Goal: Entertainment & Leisure: Browse casually

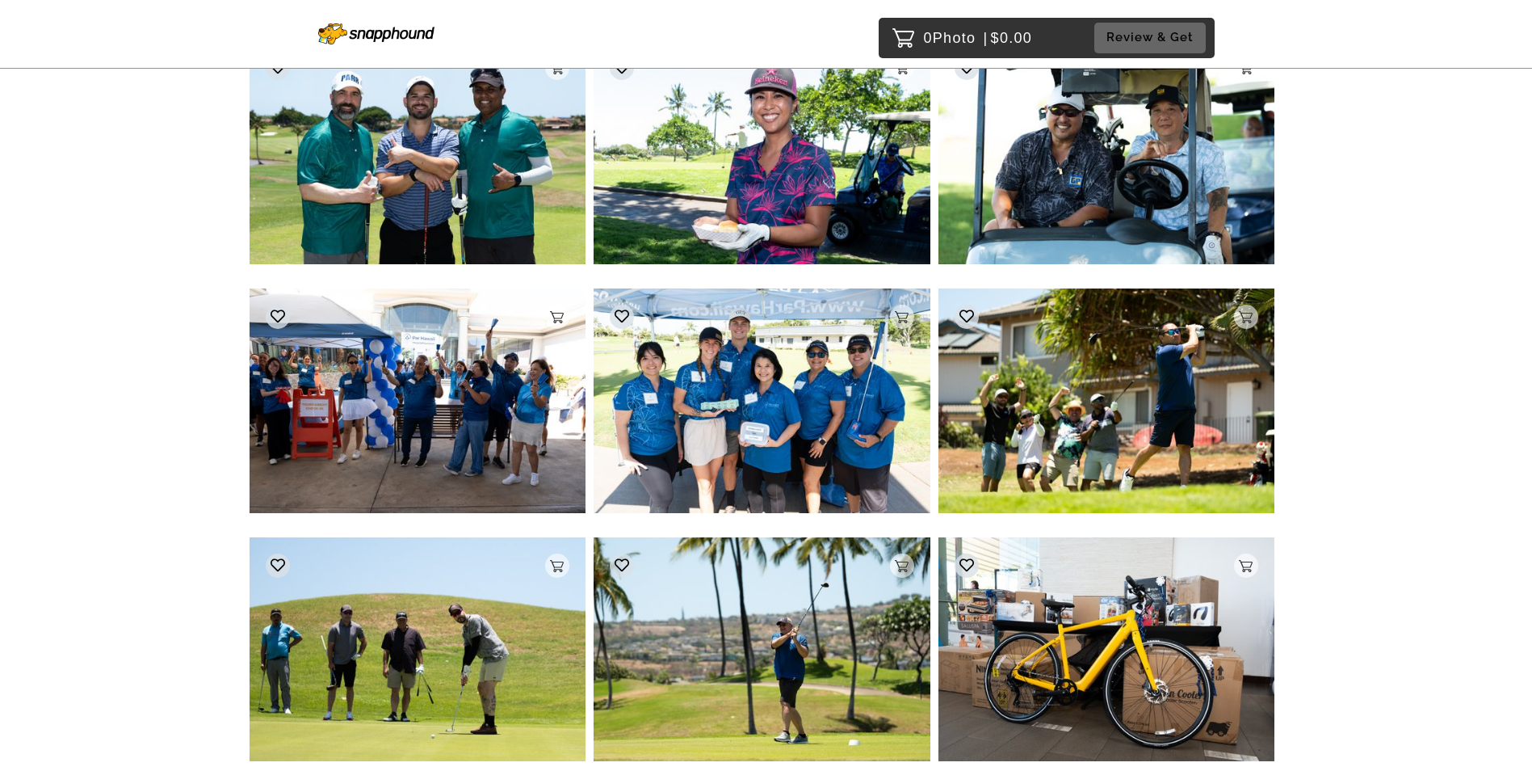
scroll to position [19419, 0]
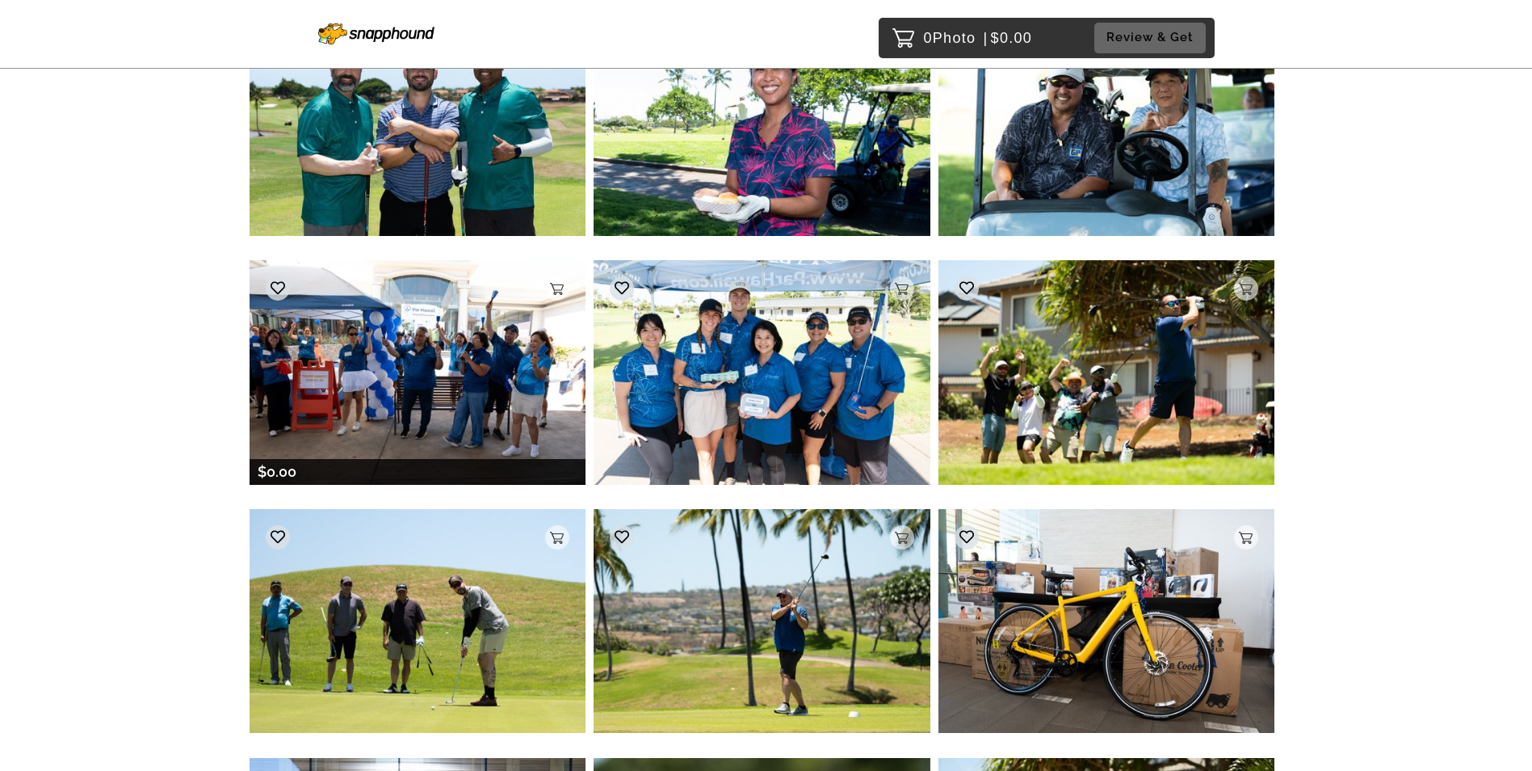
click at [438, 371] on img at bounding box center [418, 372] width 337 height 224
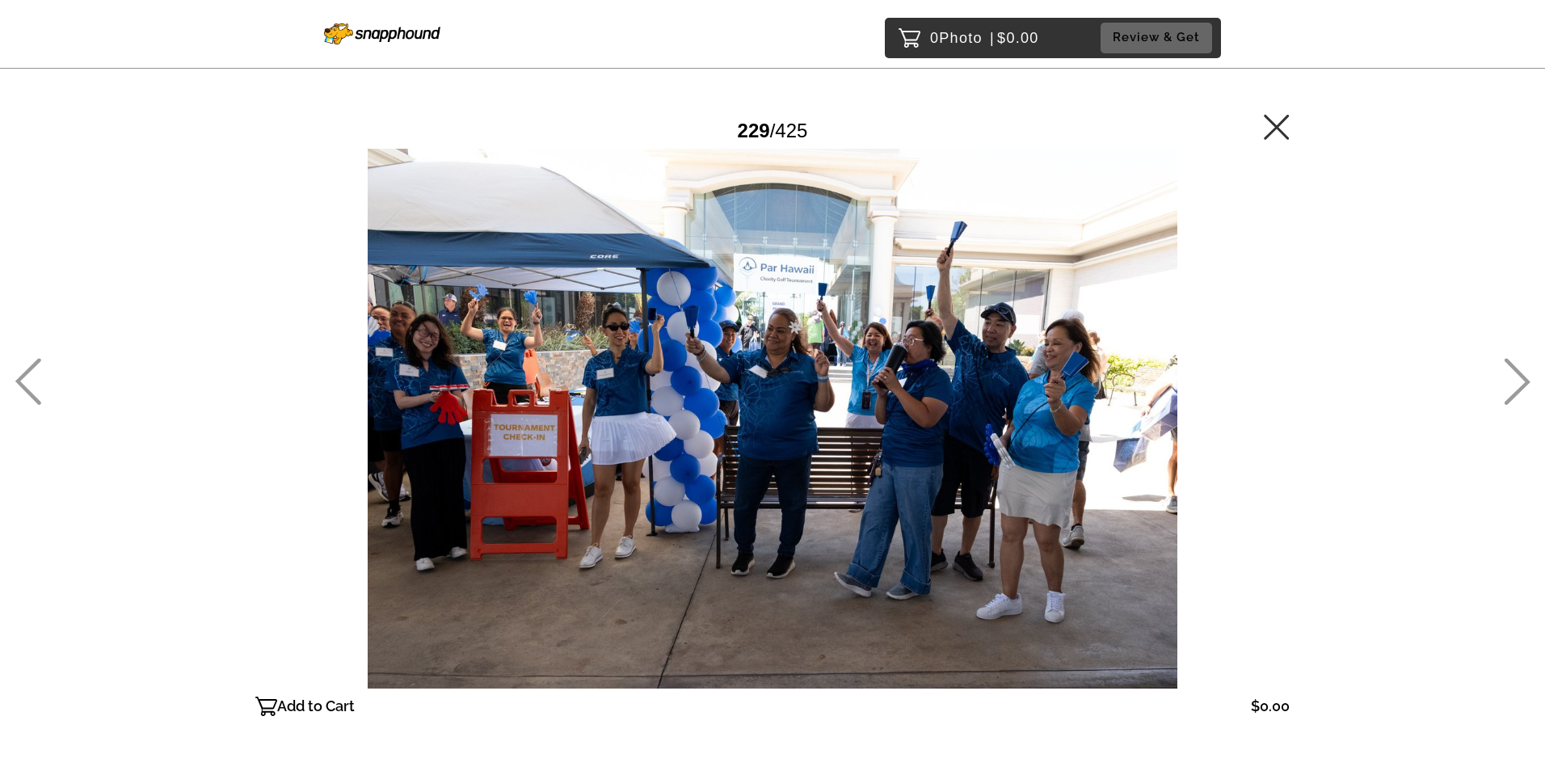
click at [1510, 383] on icon at bounding box center [1516, 381] width 27 height 47
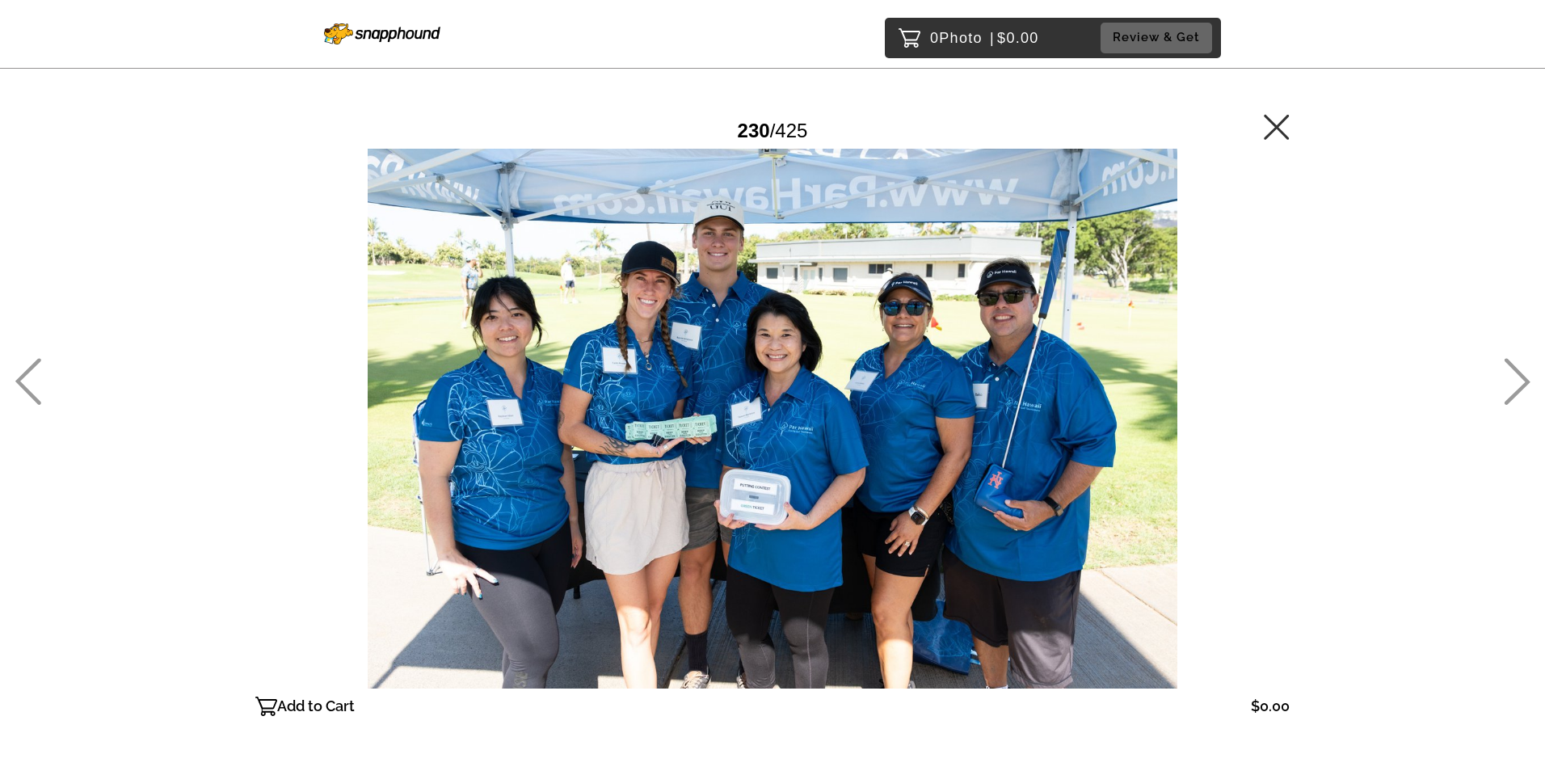
click at [1510, 383] on icon at bounding box center [1516, 381] width 27 height 47
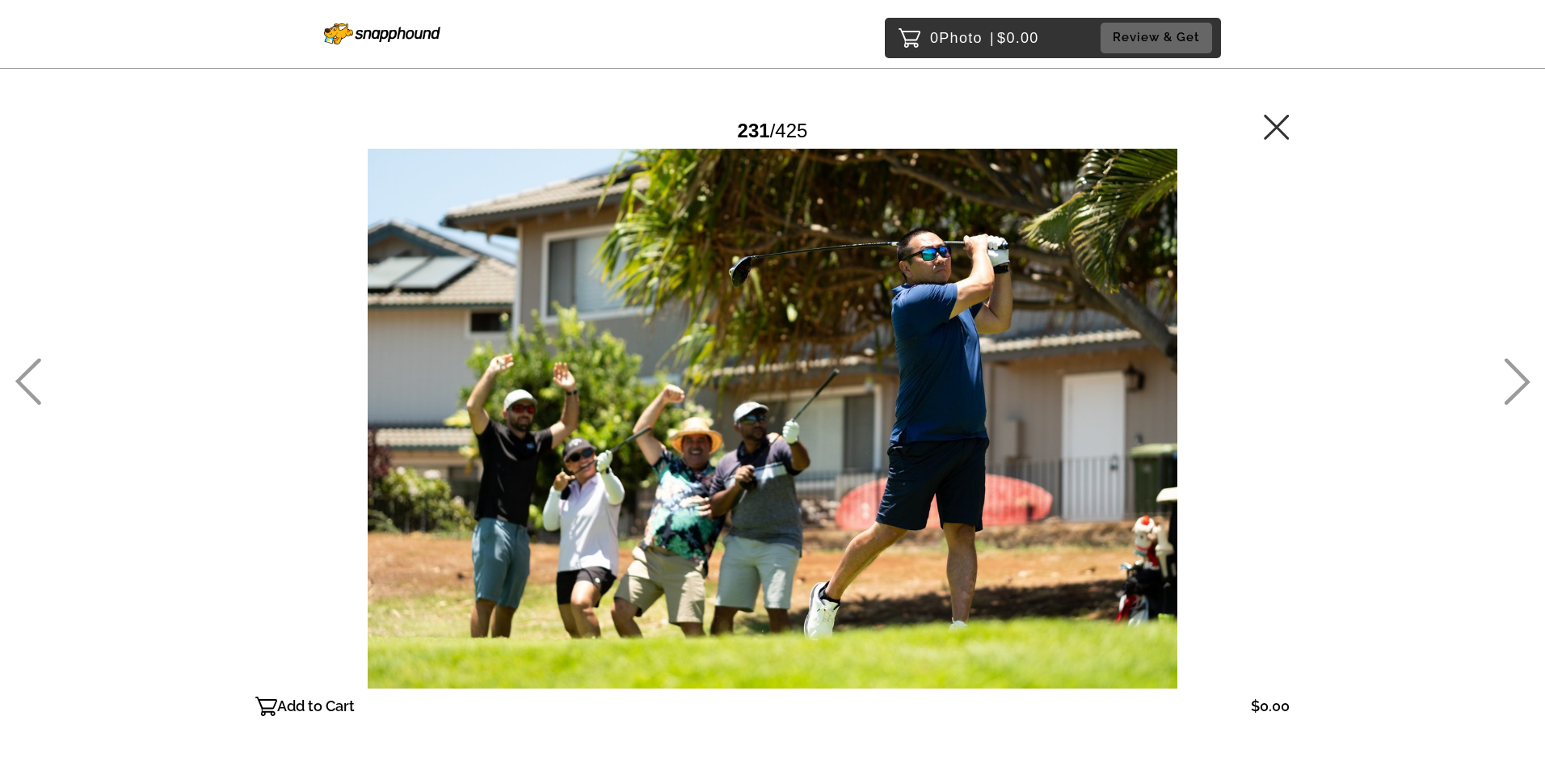
click at [1271, 131] on icon at bounding box center [1275, 126] width 25 height 25
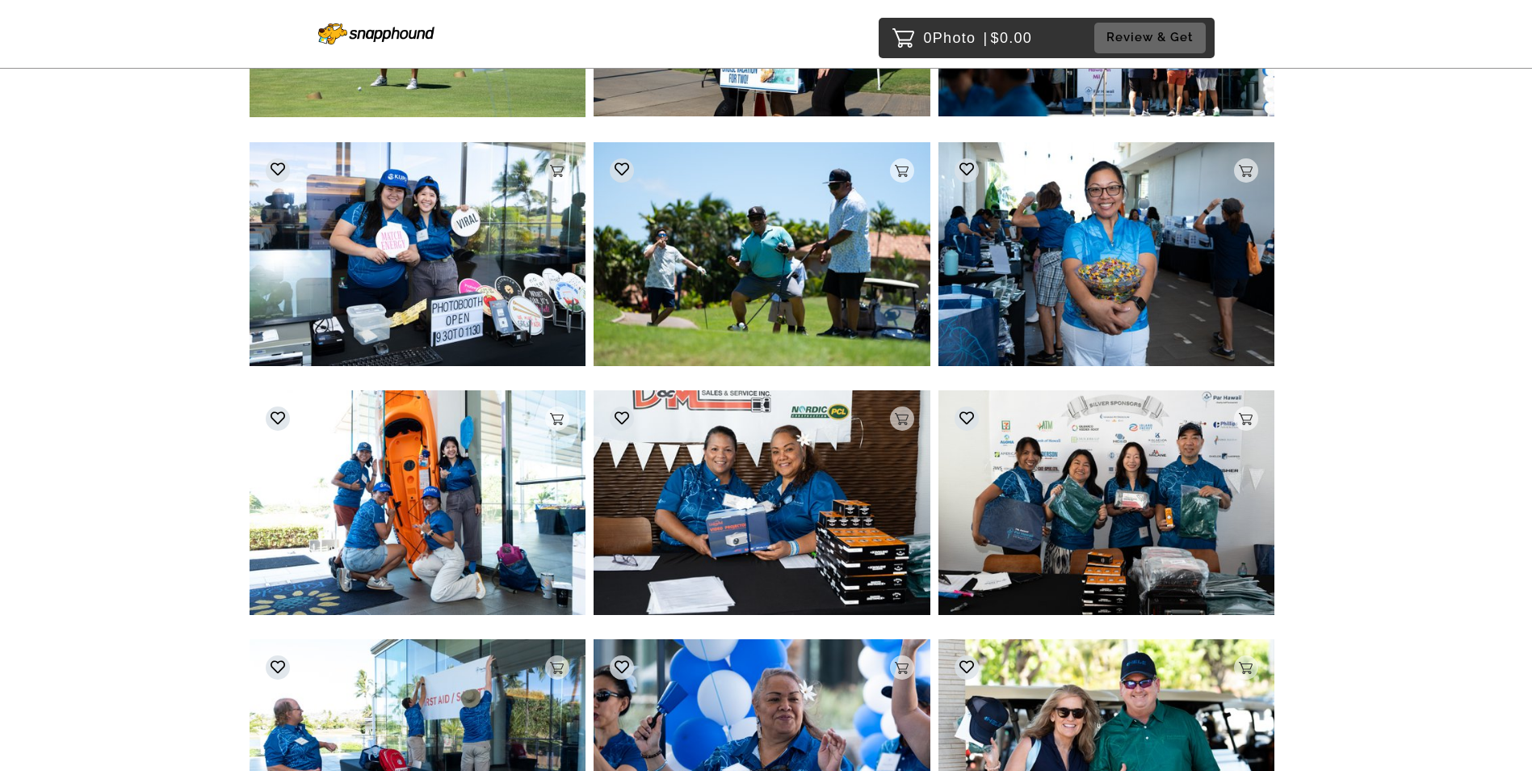
scroll to position [27869, 0]
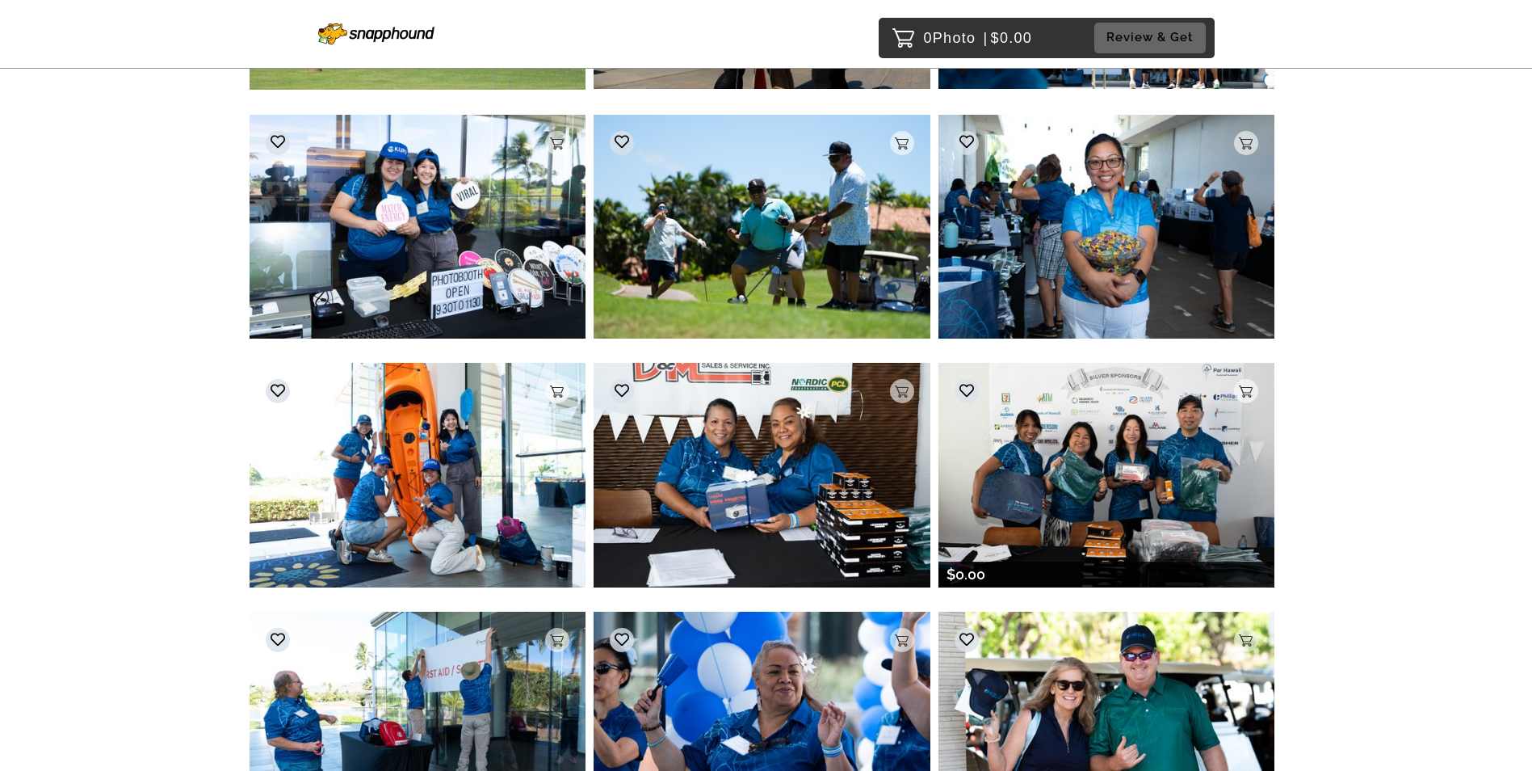
click at [1115, 507] on img at bounding box center [1107, 475] width 337 height 224
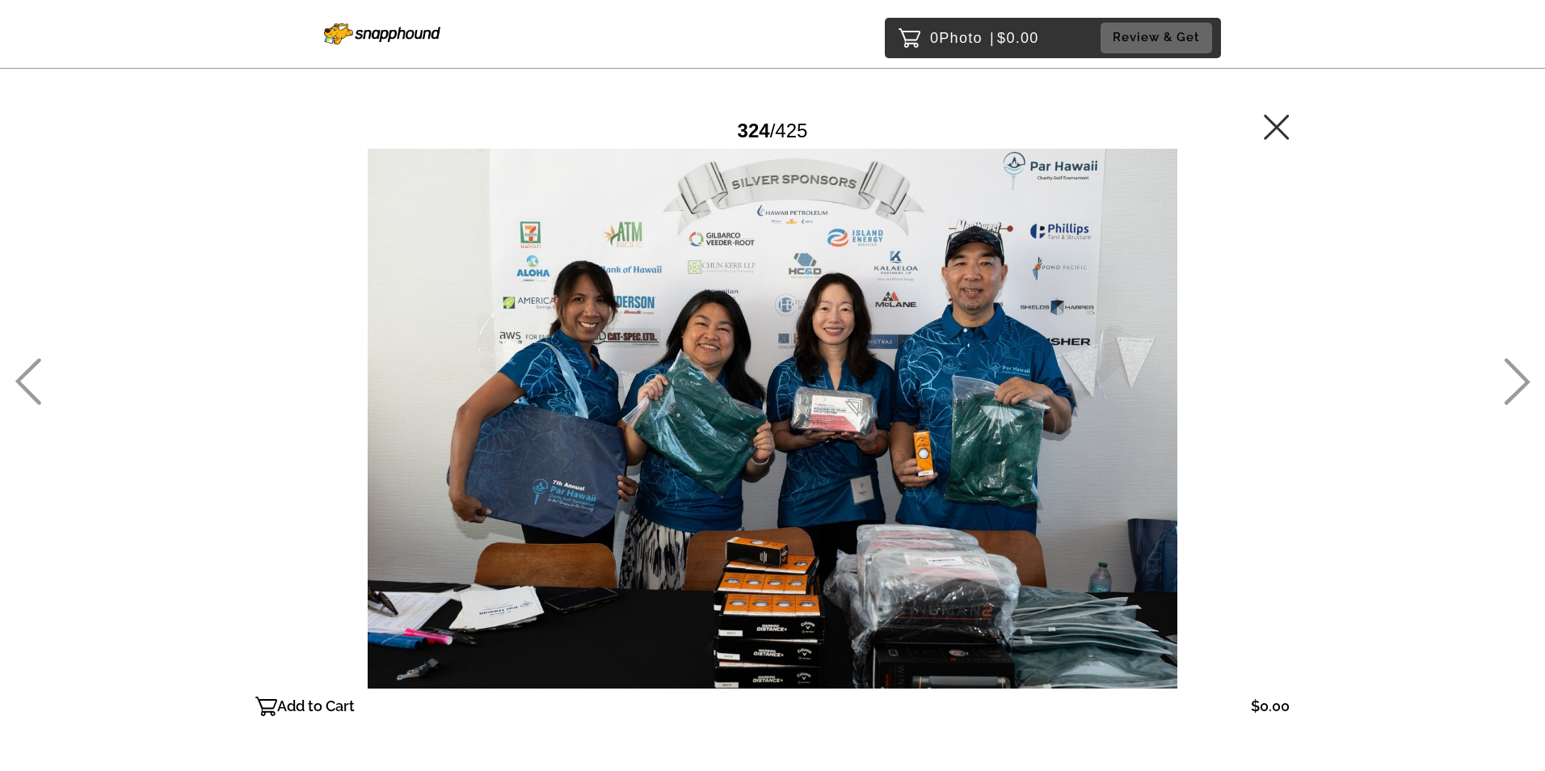
click at [848, 506] on div at bounding box center [772, 419] width 1034 height 540
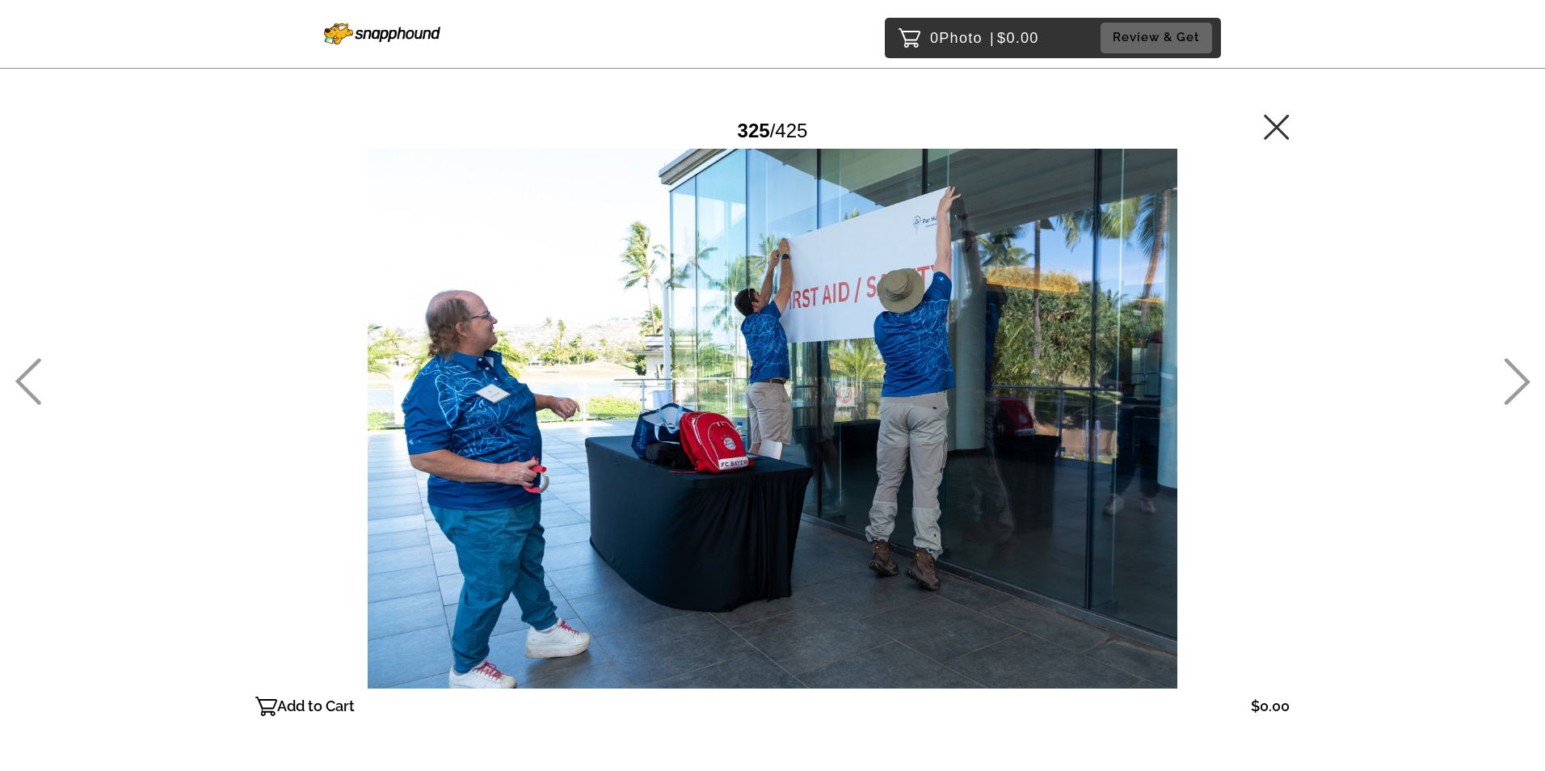
click at [57, 368] on div "0 Photo | $0.00 Review & Get Password Checker bypassed 325 / 425 Add to Cart $0…" at bounding box center [772, 451] width 1545 height 902
click at [28, 379] on icon at bounding box center [28, 381] width 27 height 47
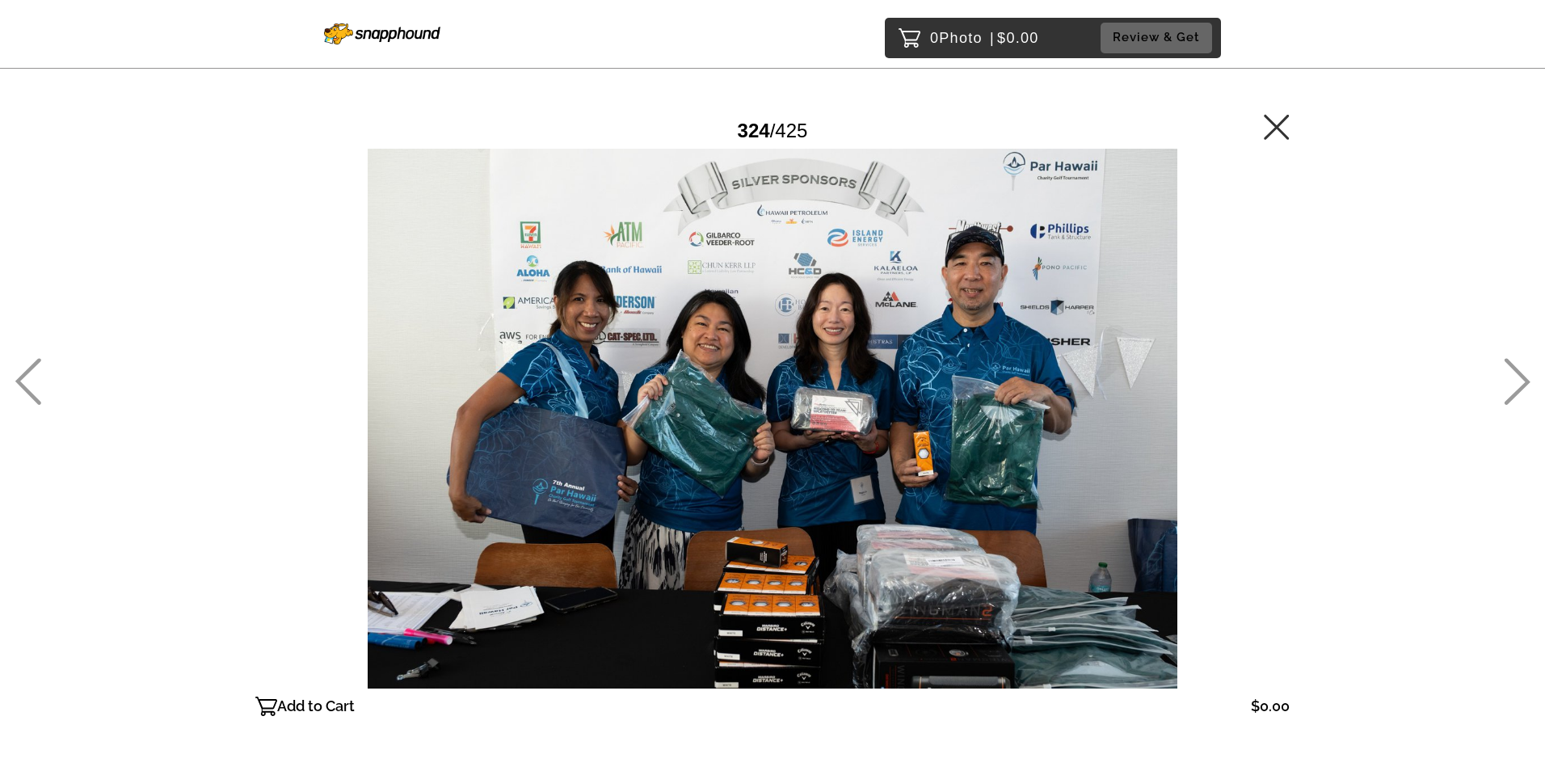
click at [1293, 123] on main "Password Checker bypassed 324 / 425 Add to Cart $0.00 Gallery $0.00 Add" at bounding box center [772, 389] width 1163 height 778
click at [1277, 127] on icon at bounding box center [1275, 126] width 25 height 25
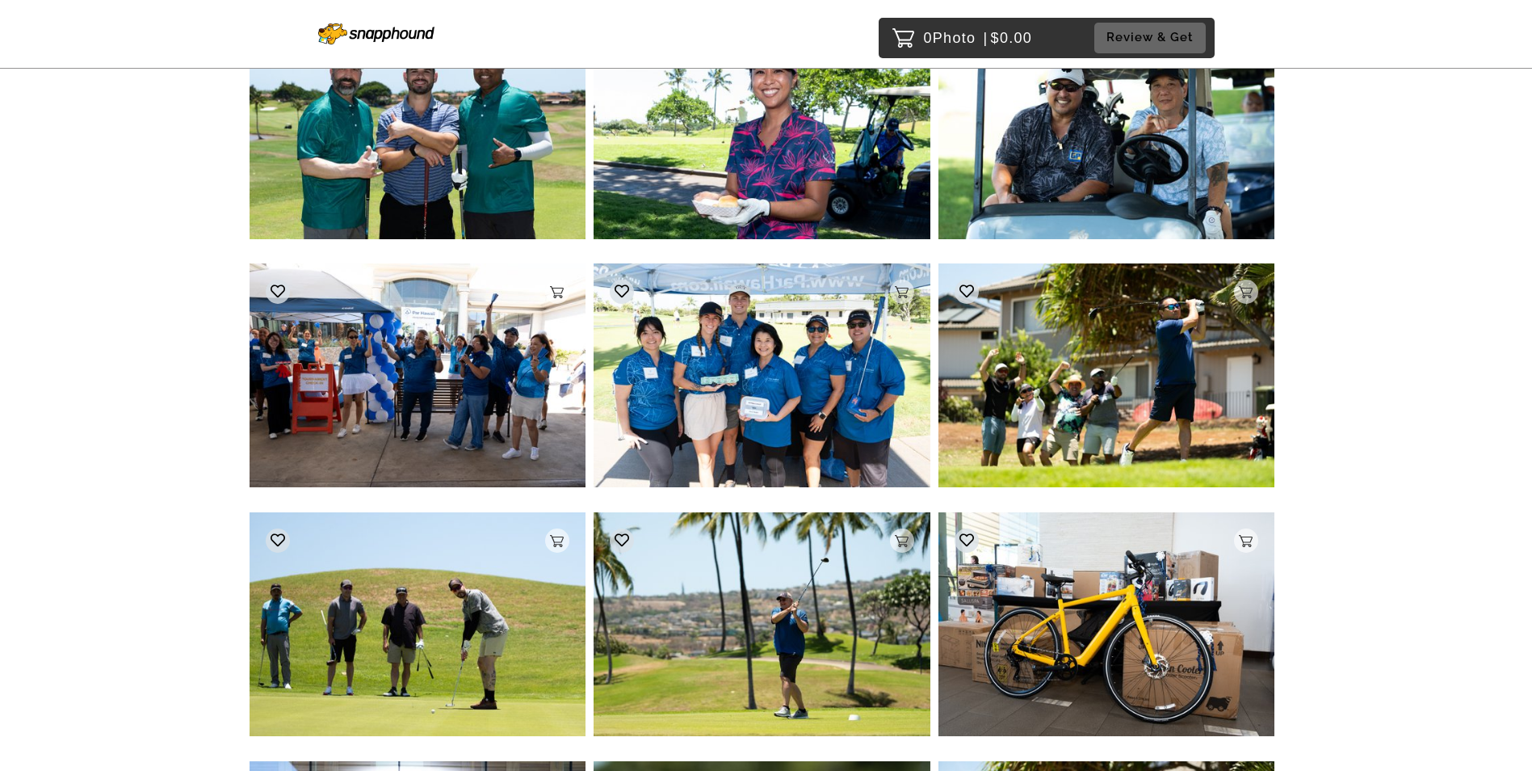
scroll to position [18932, 0]
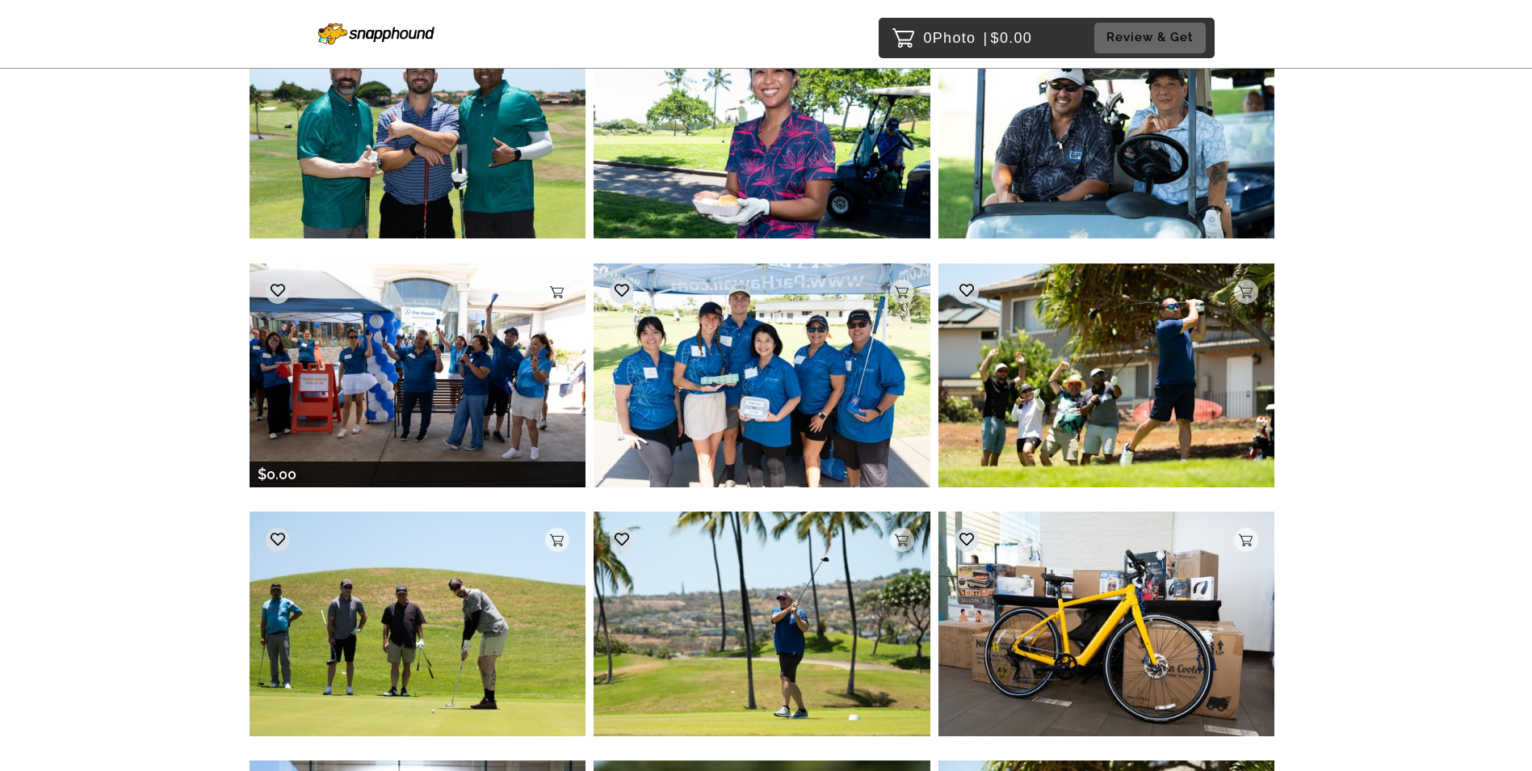
click at [292, 338] on img at bounding box center [418, 375] width 337 height 224
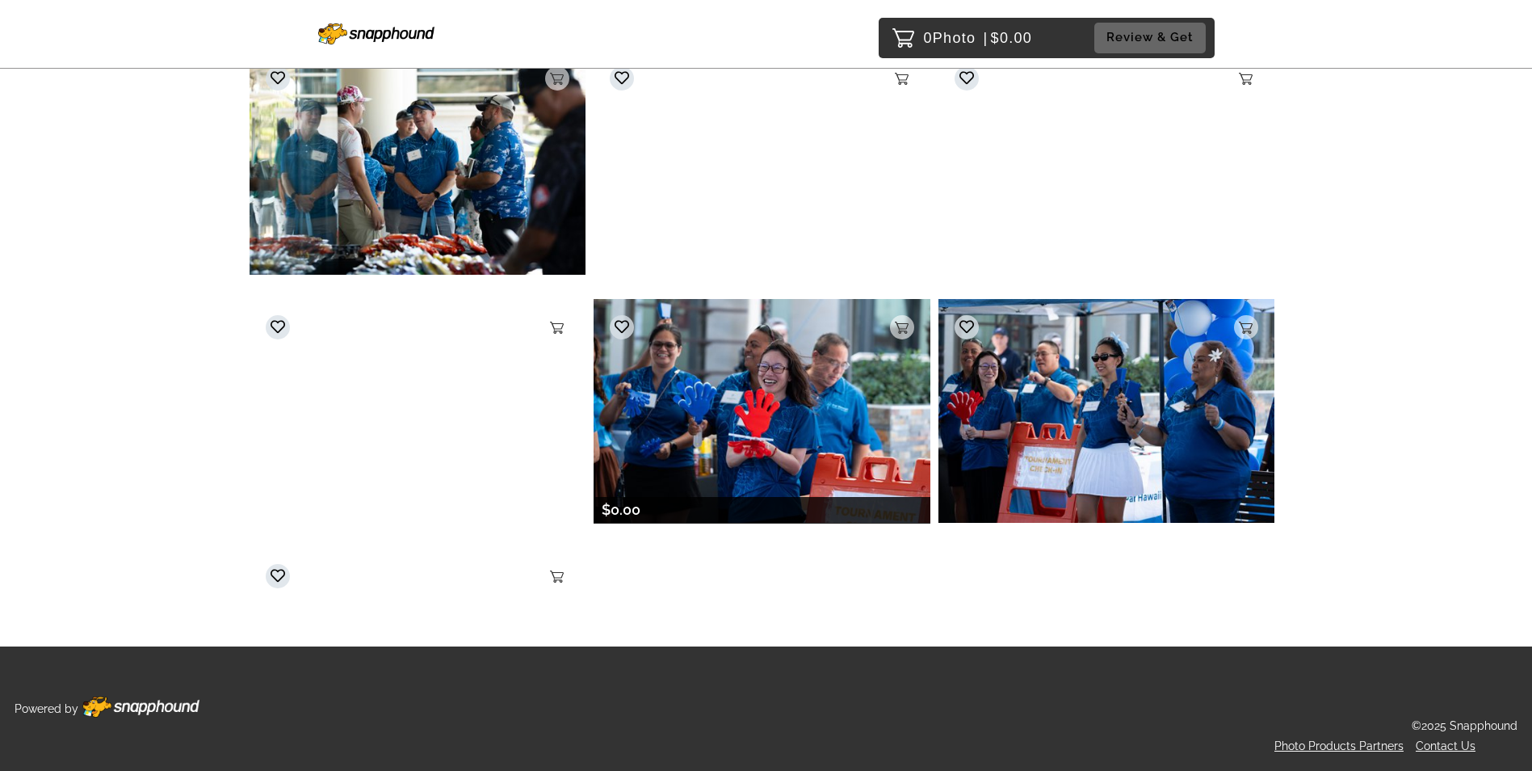
scroll to position [29476, 0]
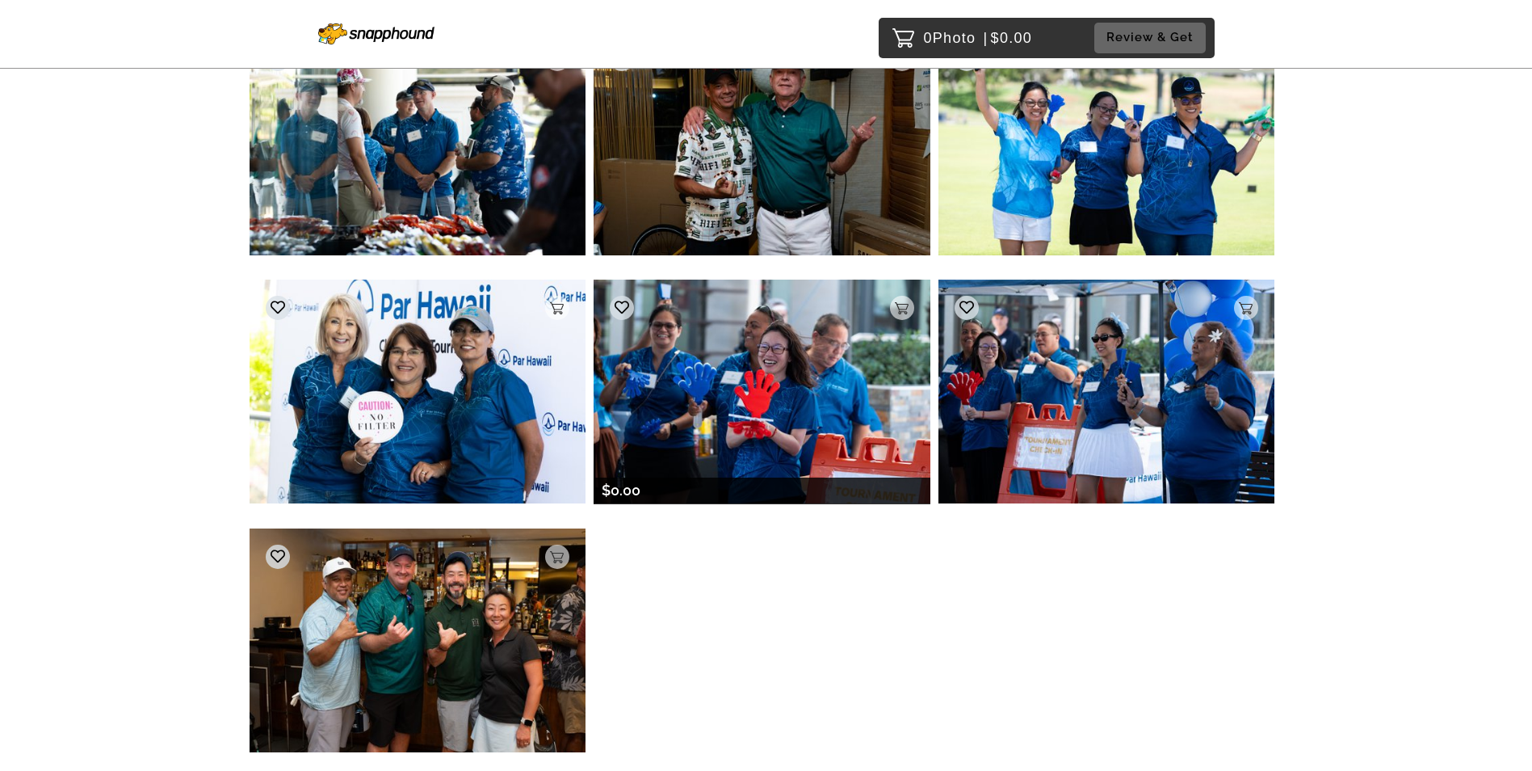
click at [773, 417] on img at bounding box center [762, 392] width 337 height 224
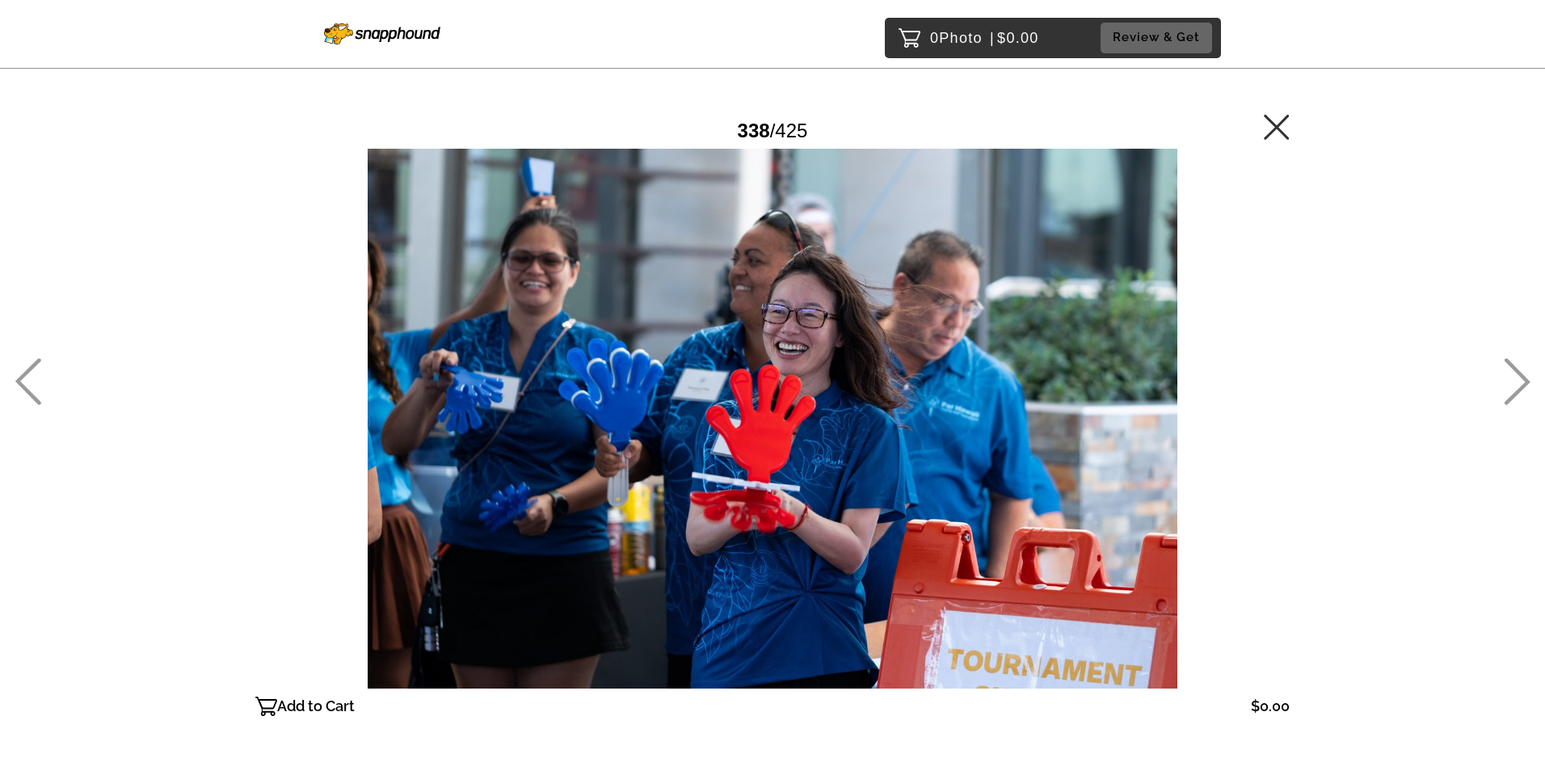
click at [1506, 385] on icon at bounding box center [1516, 381] width 27 height 47
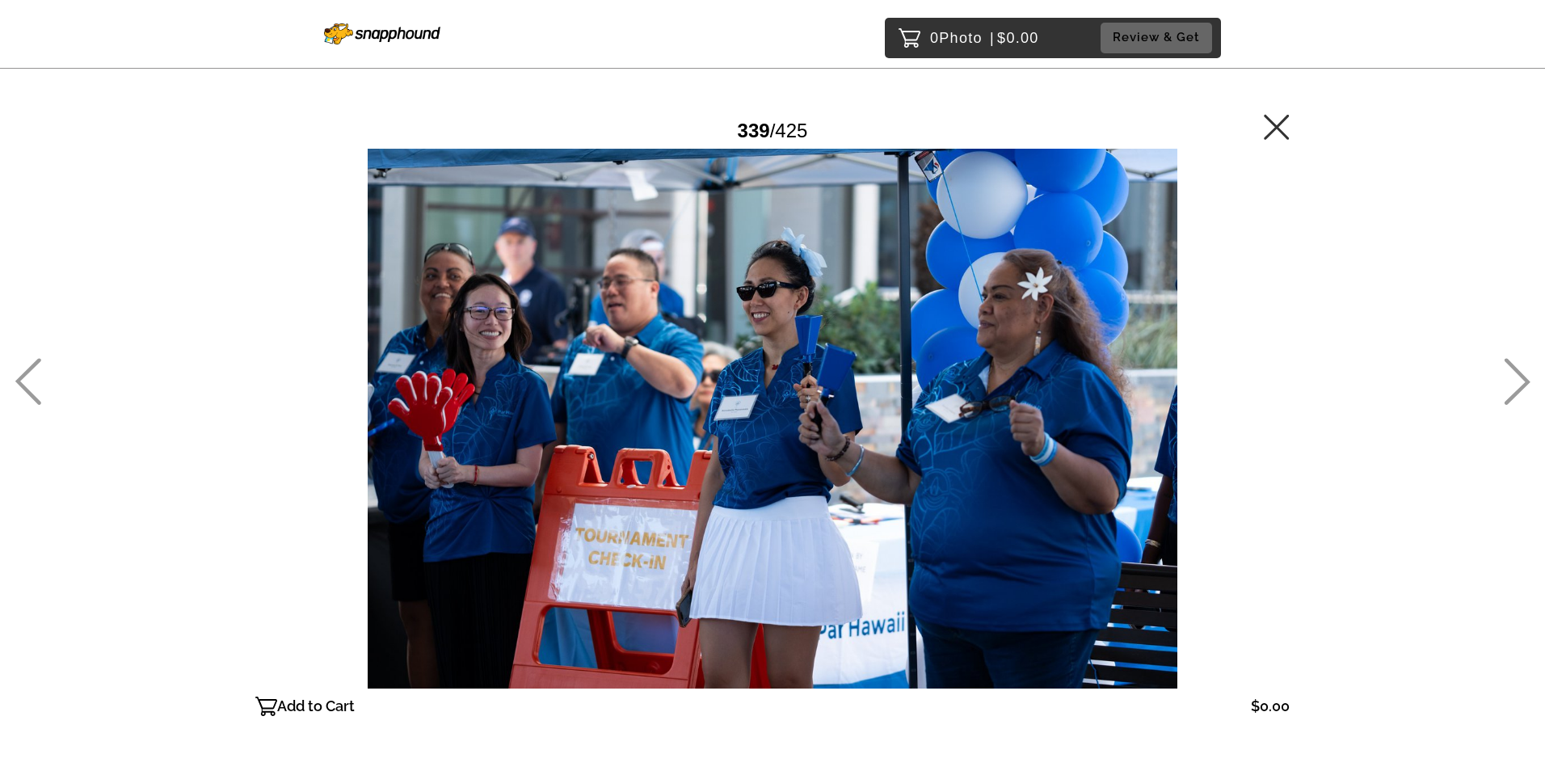
click at [1515, 382] on icon at bounding box center [1516, 381] width 27 height 47
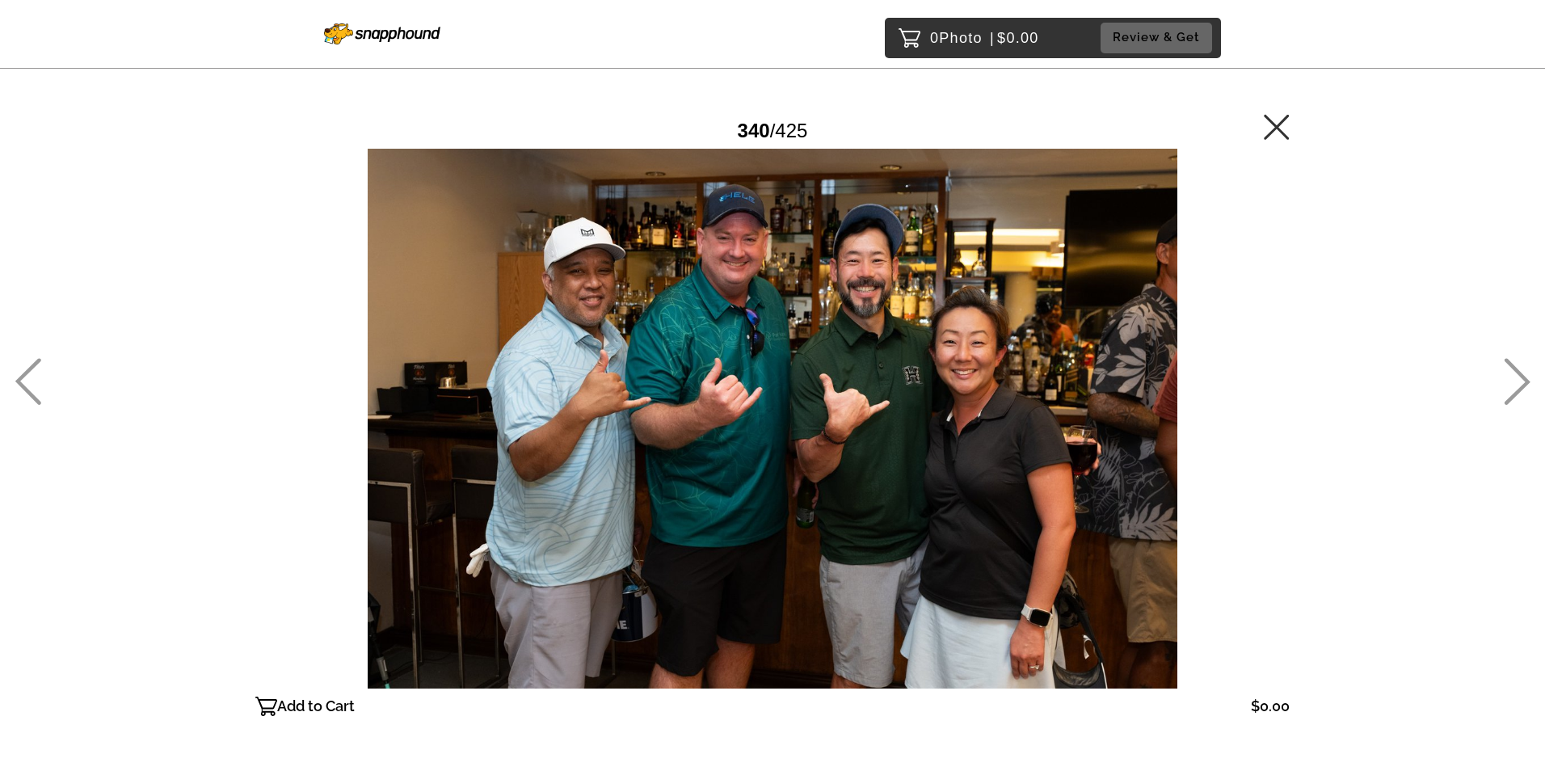
click at [1515, 382] on icon at bounding box center [1516, 381] width 27 height 47
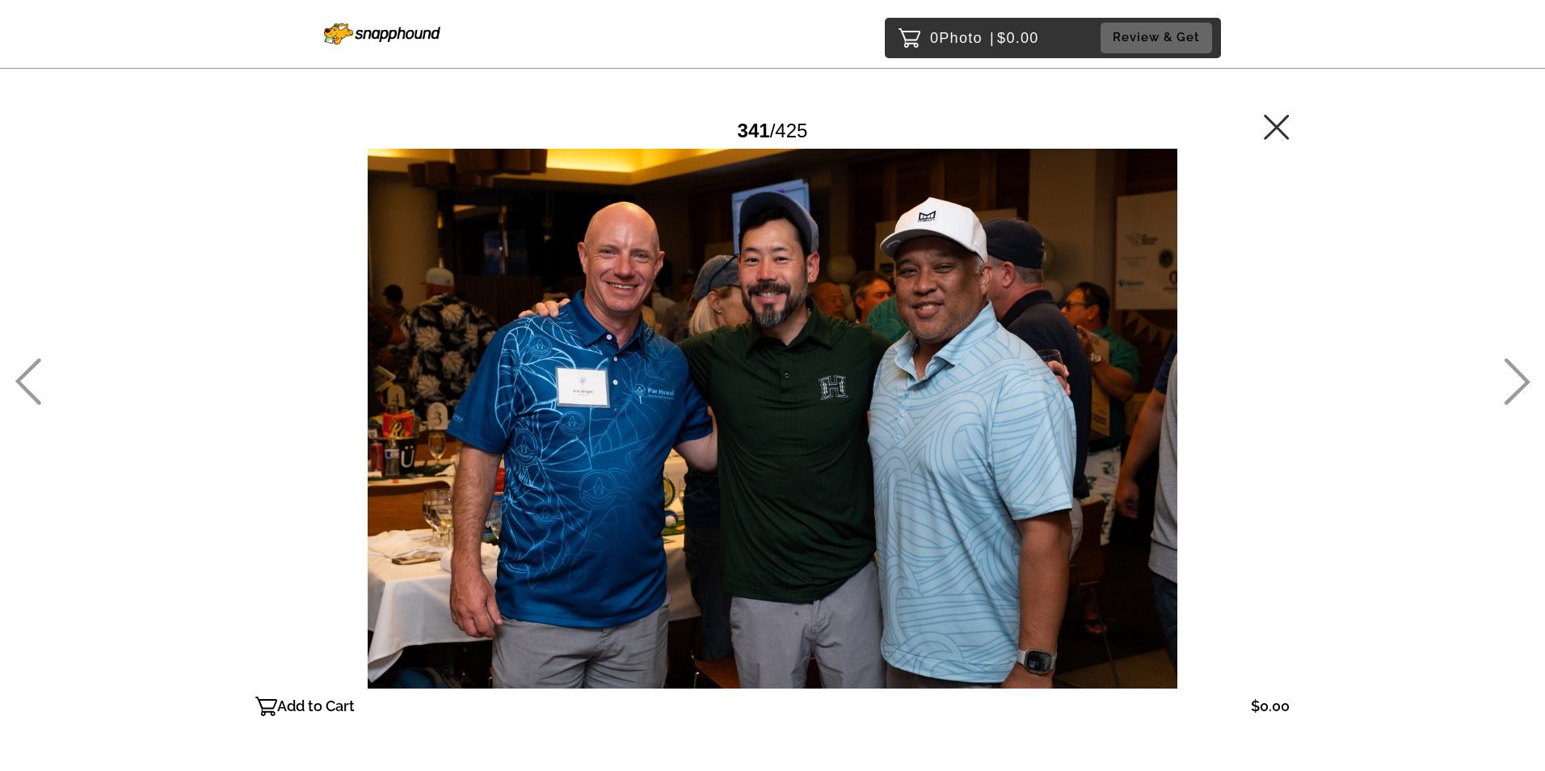
click at [1281, 130] on icon at bounding box center [1275, 126] width 25 height 25
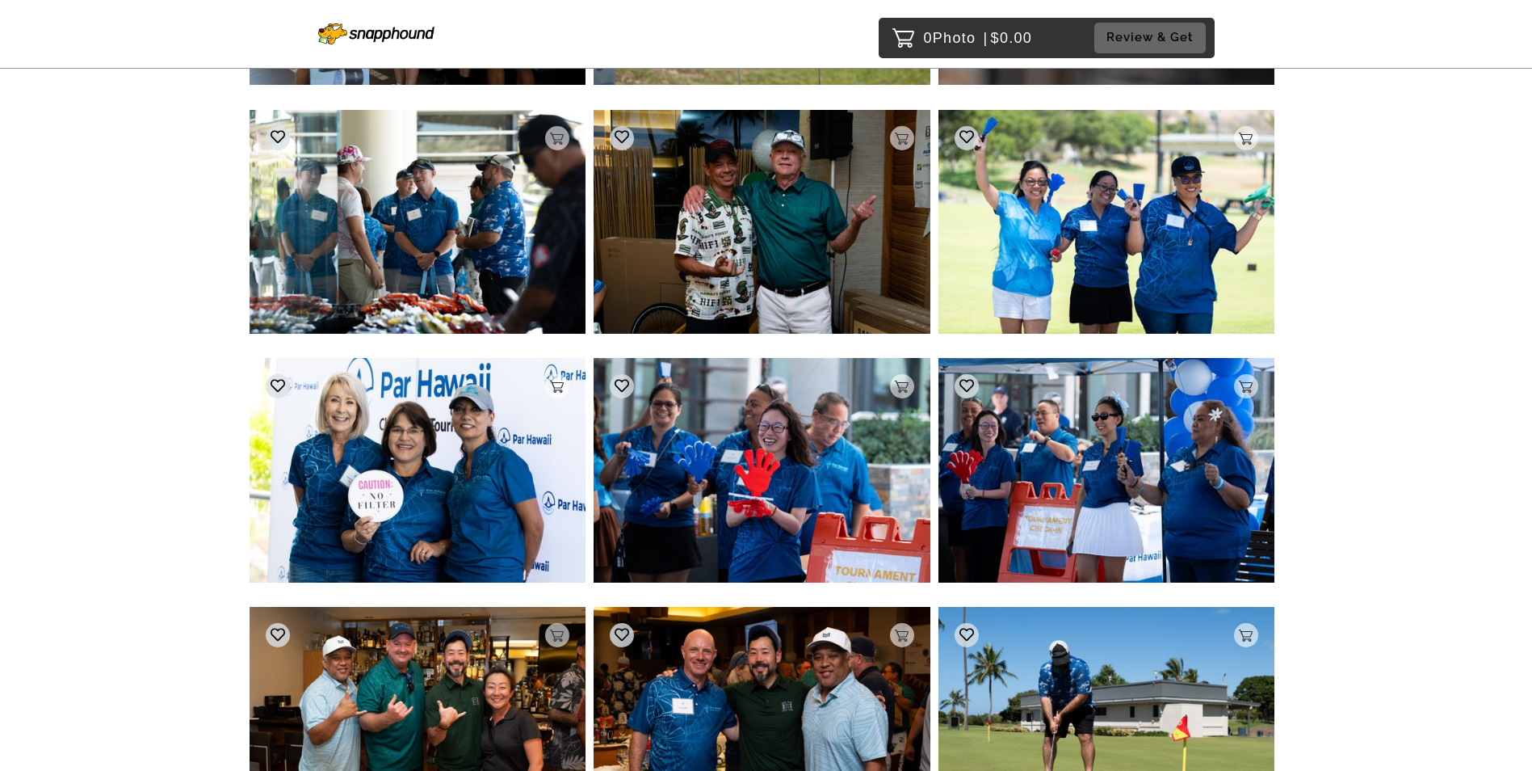
scroll to position [28360, 0]
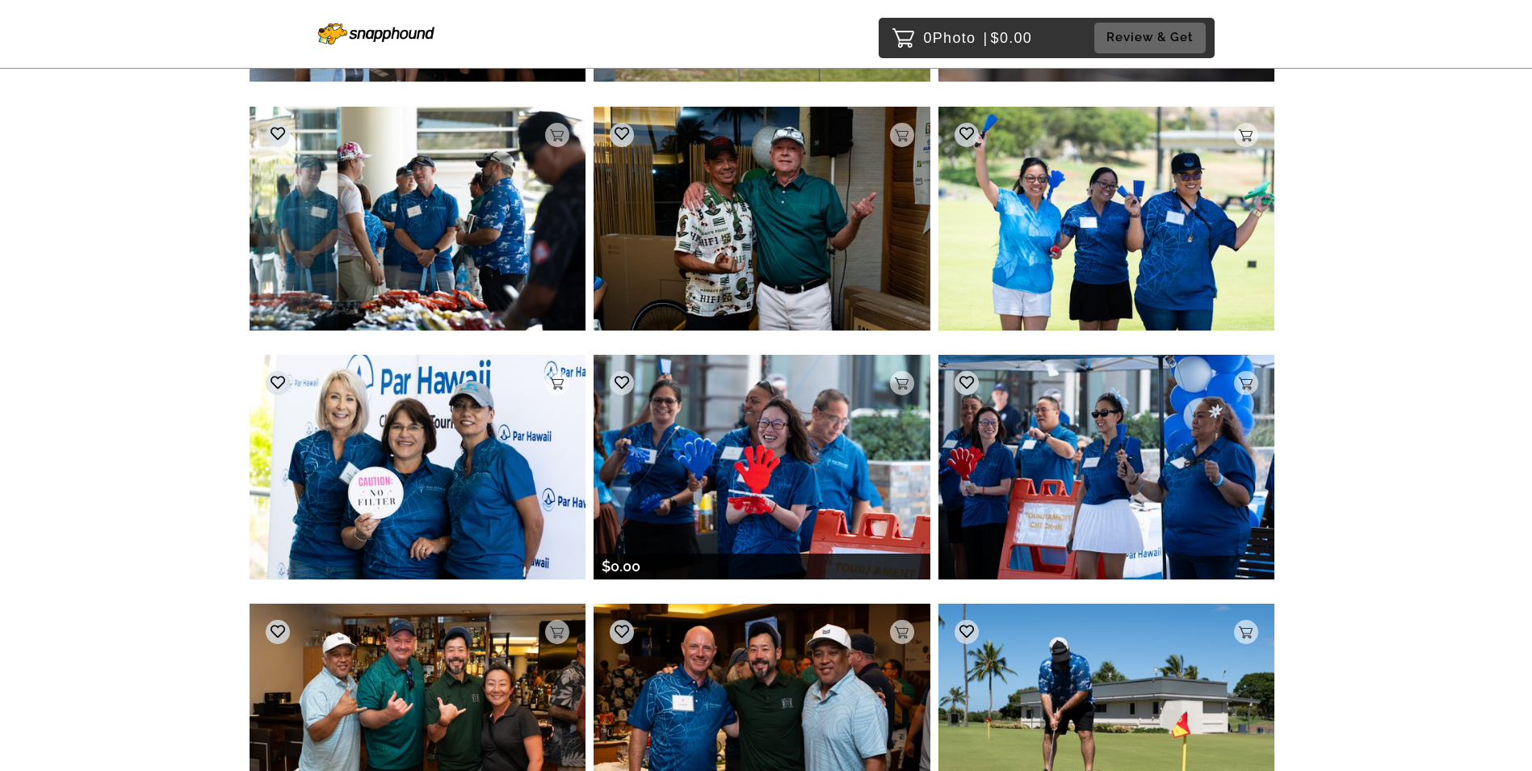
click at [793, 565] on div "$0.00" at bounding box center [762, 566] width 337 height 26
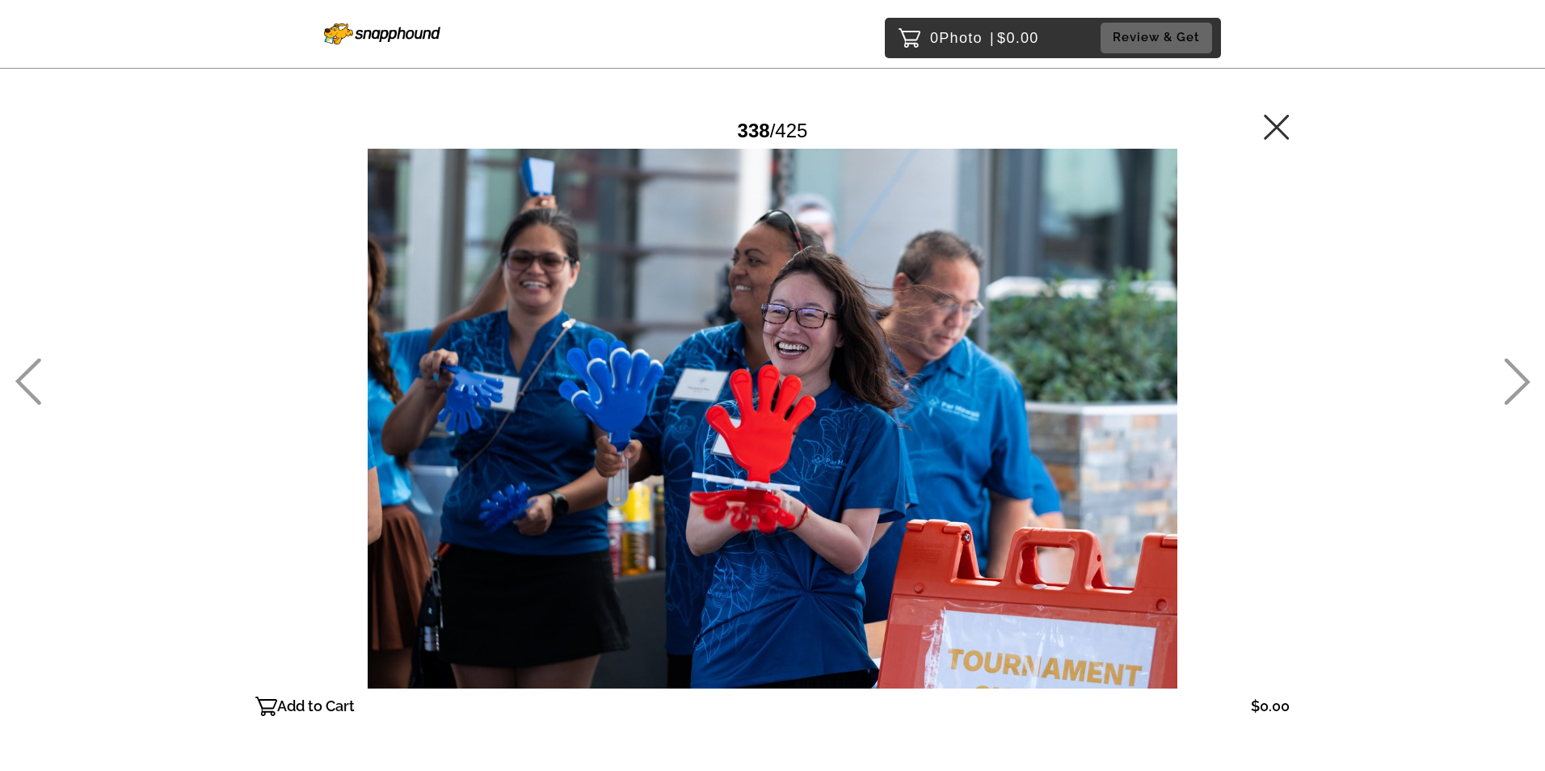
click at [1508, 382] on icon at bounding box center [1516, 381] width 27 height 47
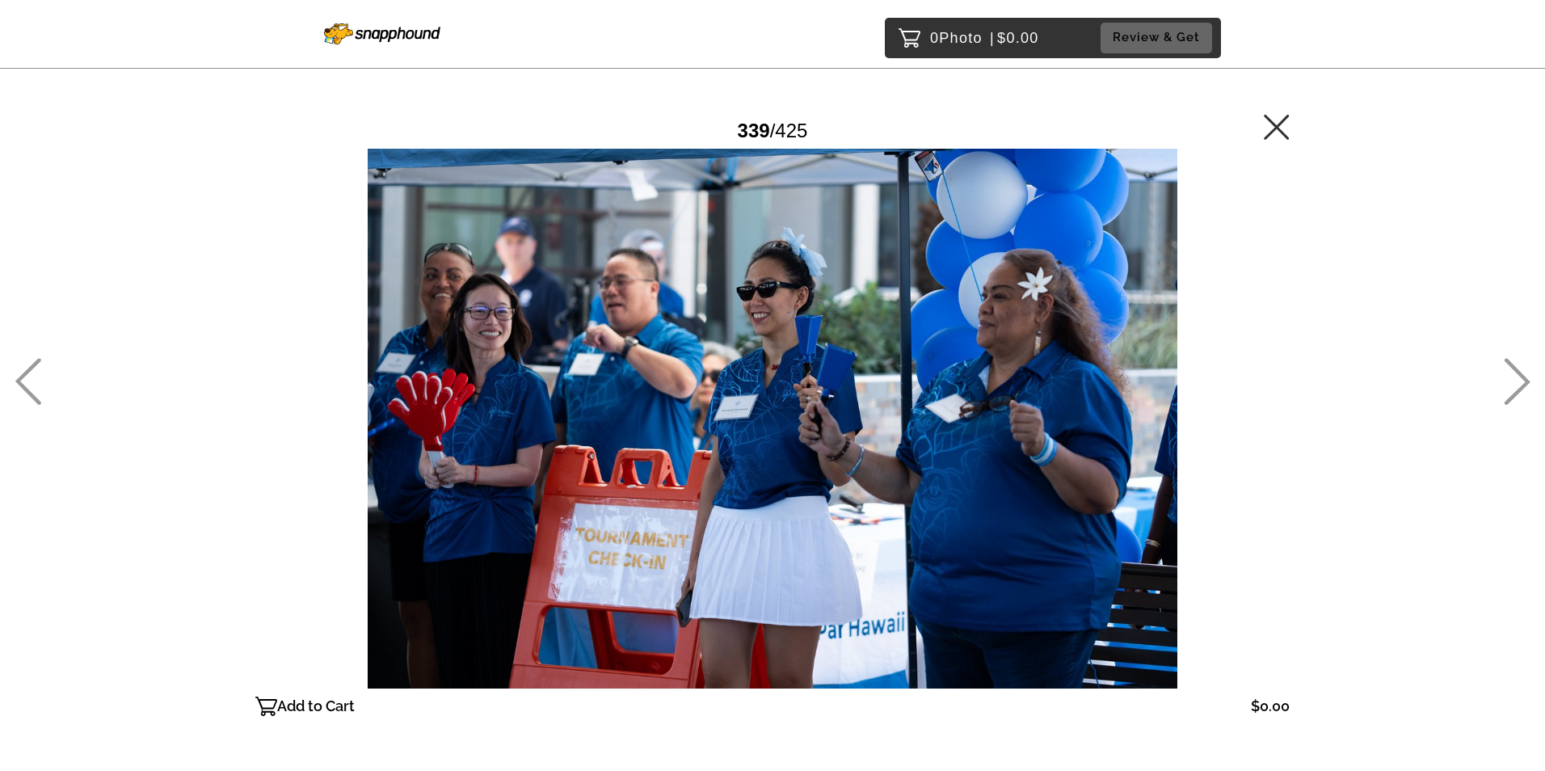
click at [1259, 124] on div "339 / 425" at bounding box center [772, 131] width 1034 height 36
click at [1273, 130] on icon at bounding box center [1275, 126] width 25 height 25
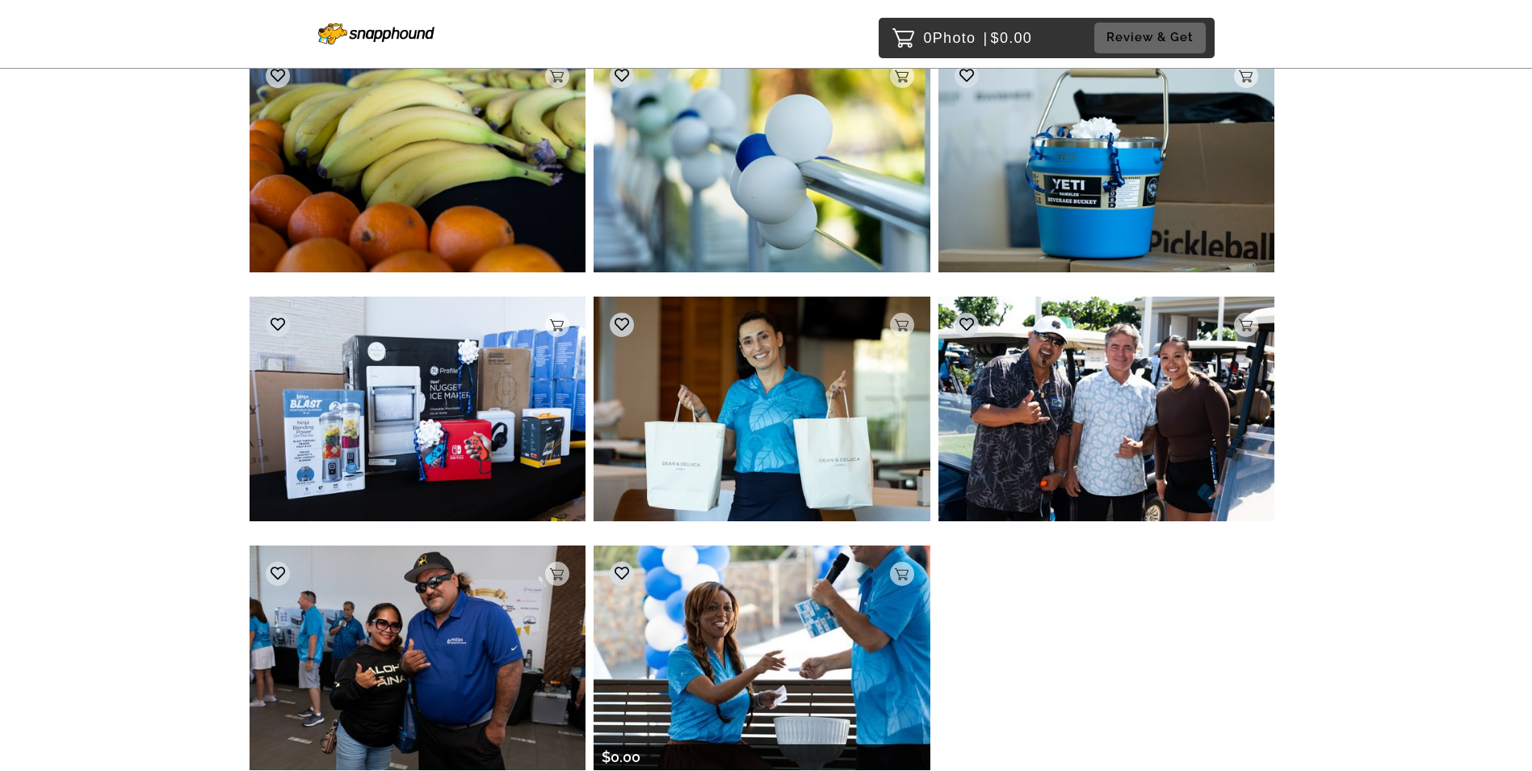
scroll to position [35191, 0]
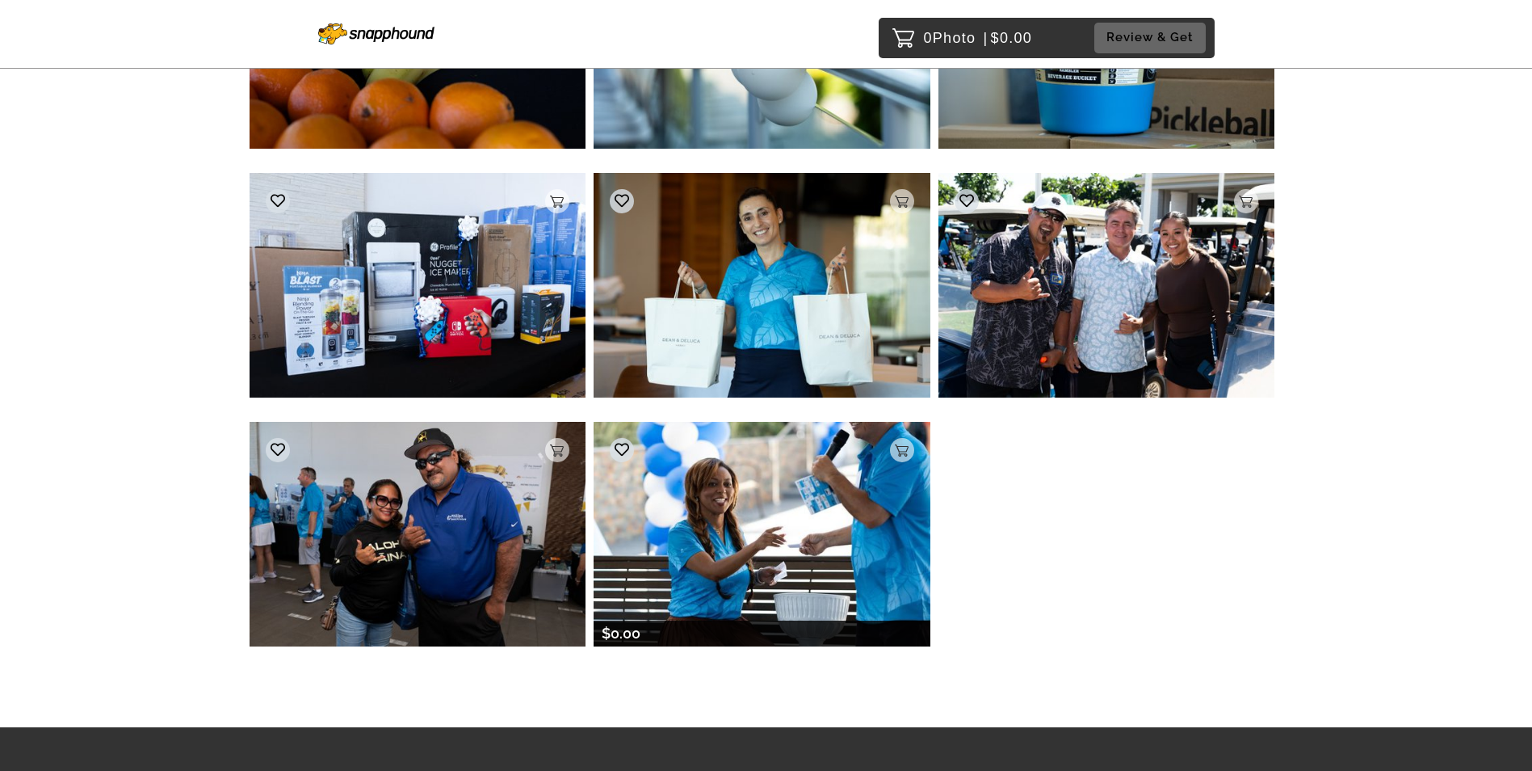
click at [782, 548] on img at bounding box center [762, 534] width 337 height 224
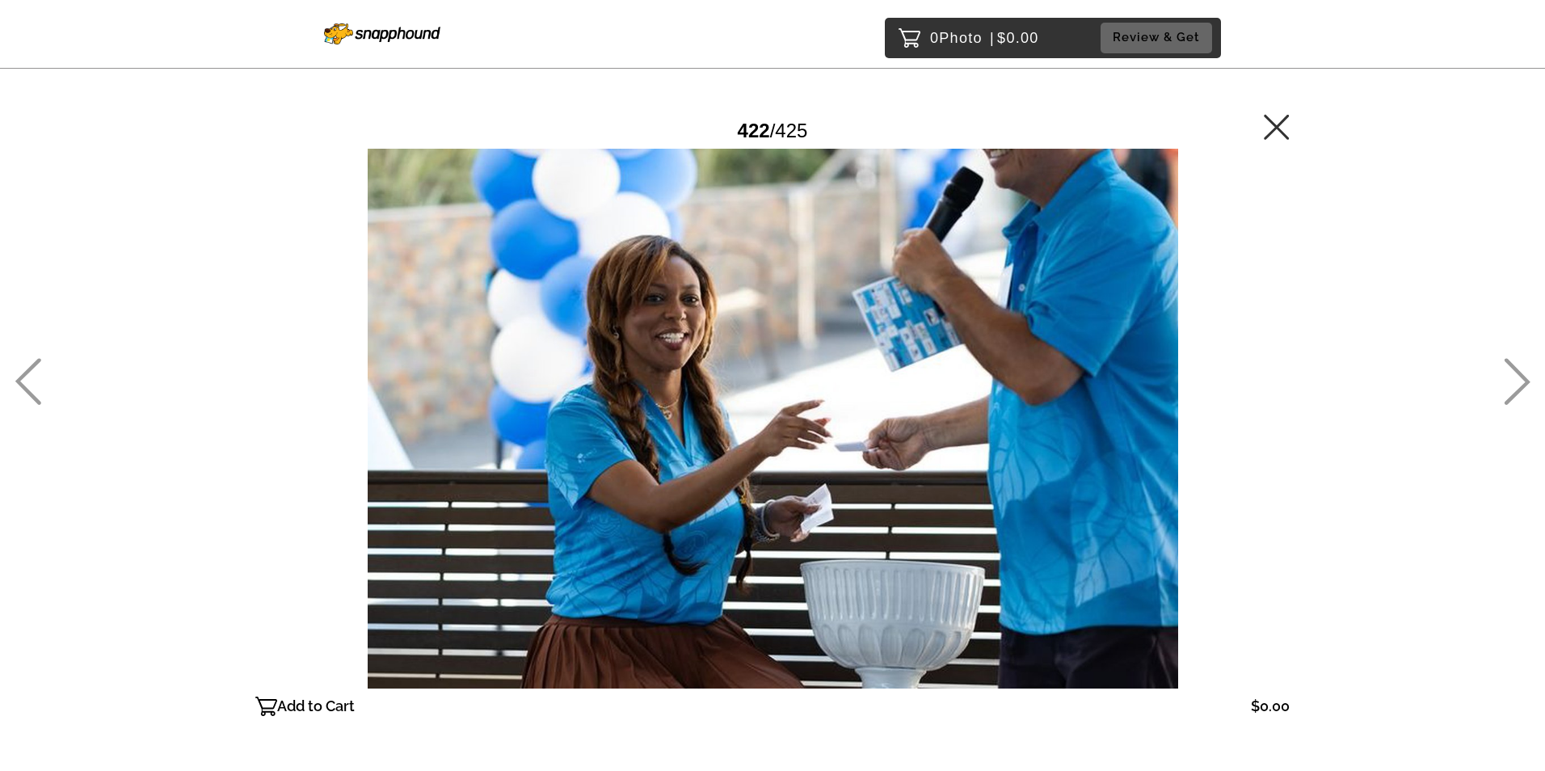
drag, startPoint x: 1281, startPoint y: 132, endPoint x: 51, endPoint y: 3, distance: 1237.1
click at [1281, 132] on icon at bounding box center [1275, 126] width 25 height 25
click at [1279, 123] on icon at bounding box center [1275, 126] width 25 height 25
click at [1517, 403] on div "0 Photo | $0.00 Review & Get Password Checker bypassed 422 / 425 Add to Cart $0…" at bounding box center [772, 451] width 1545 height 902
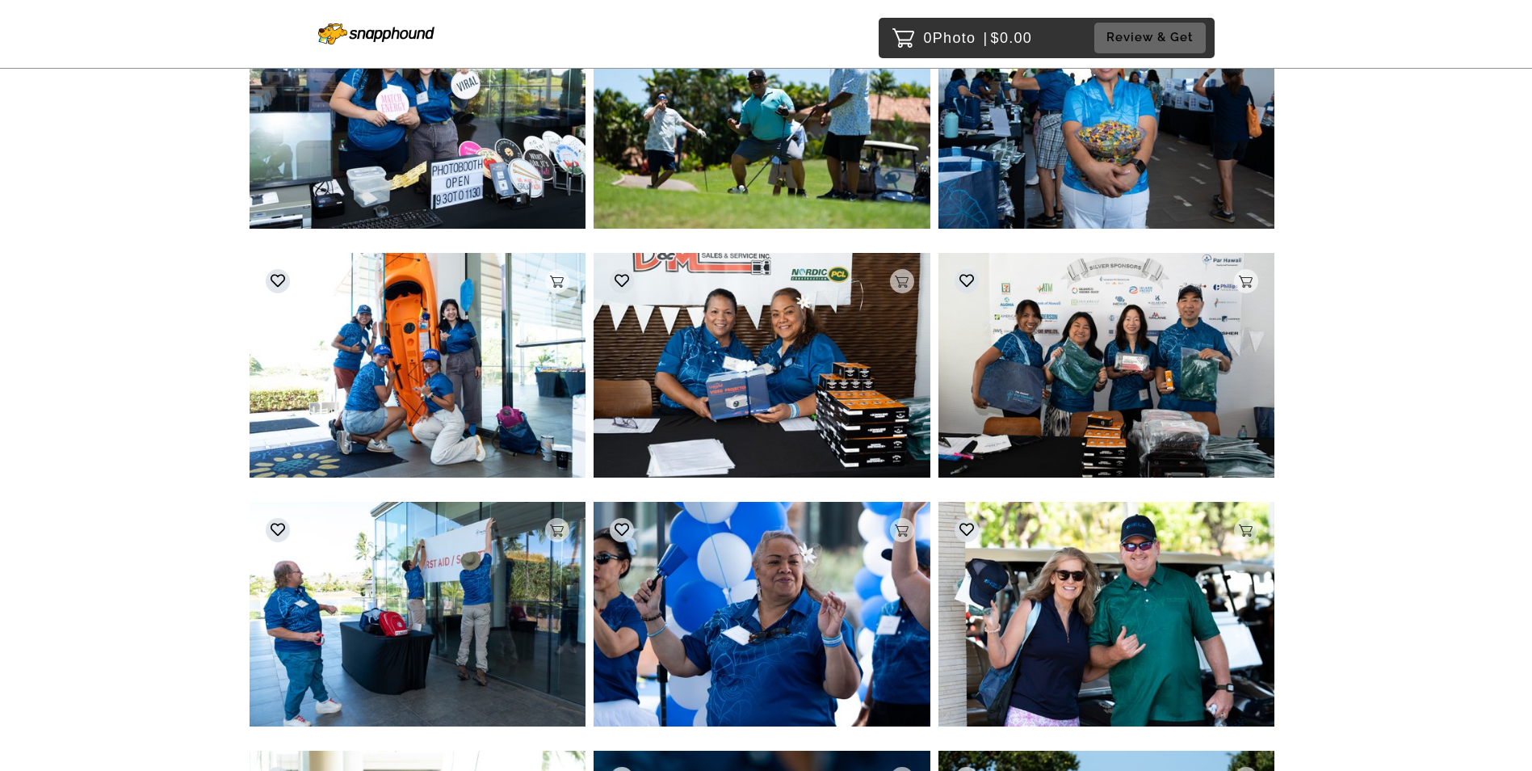
scroll to position [27950, 0]
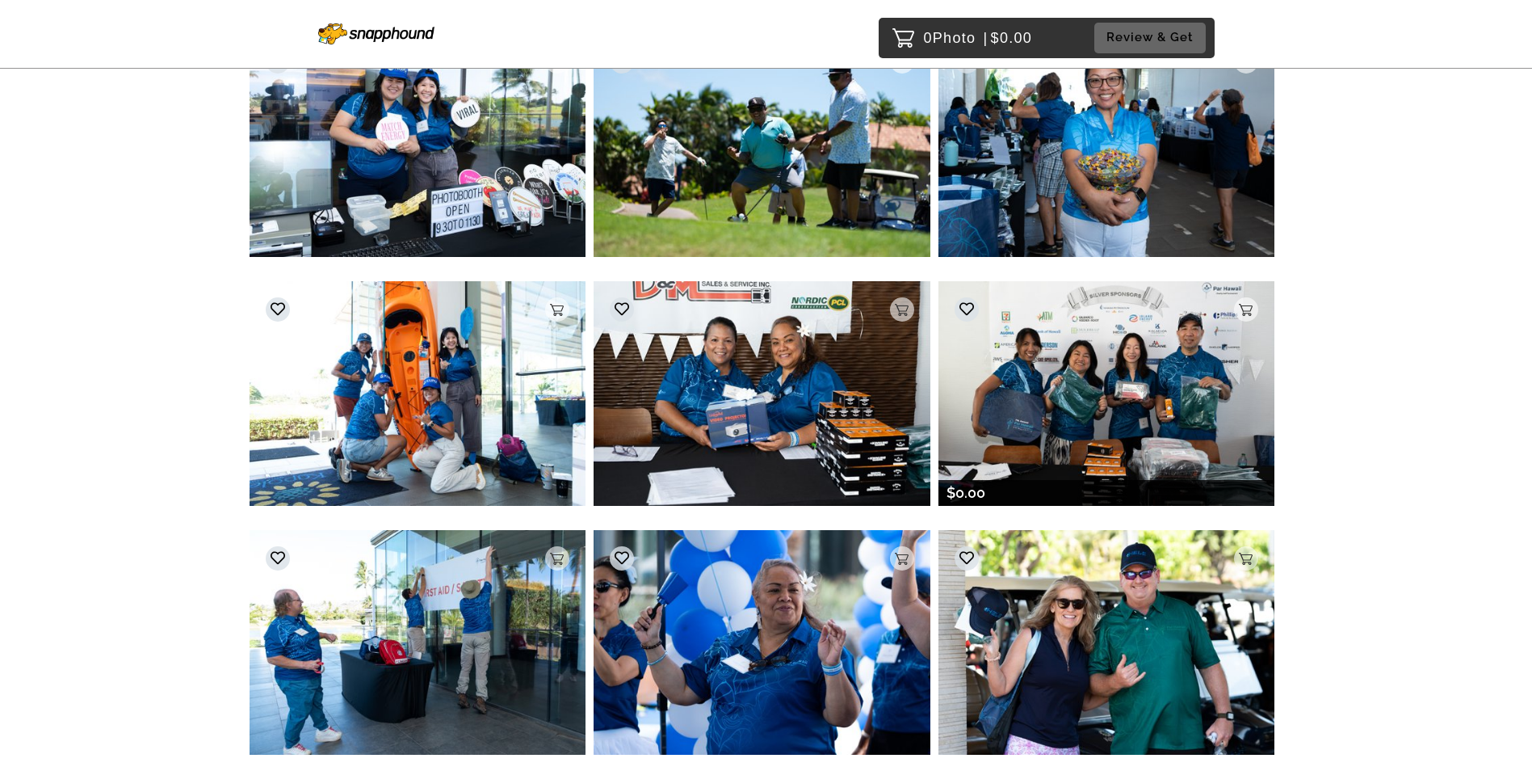
click at [1112, 387] on img at bounding box center [1107, 393] width 337 height 224
